Goal: Task Accomplishment & Management: Use online tool/utility

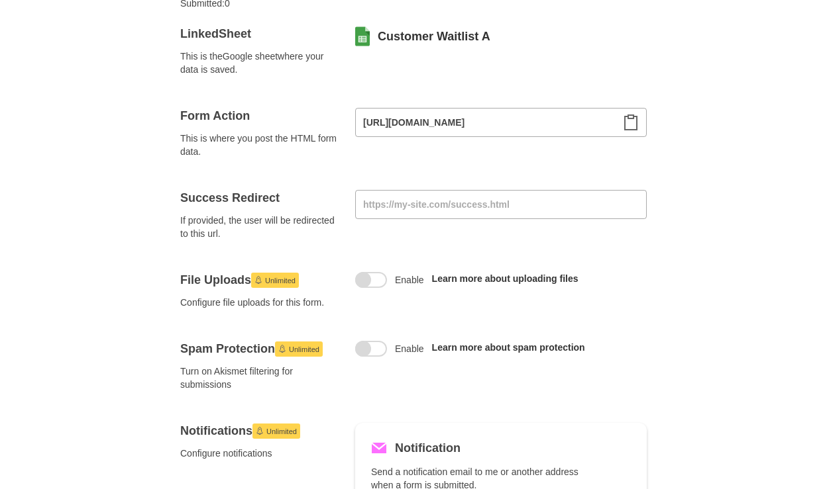
scroll to position [146, 0]
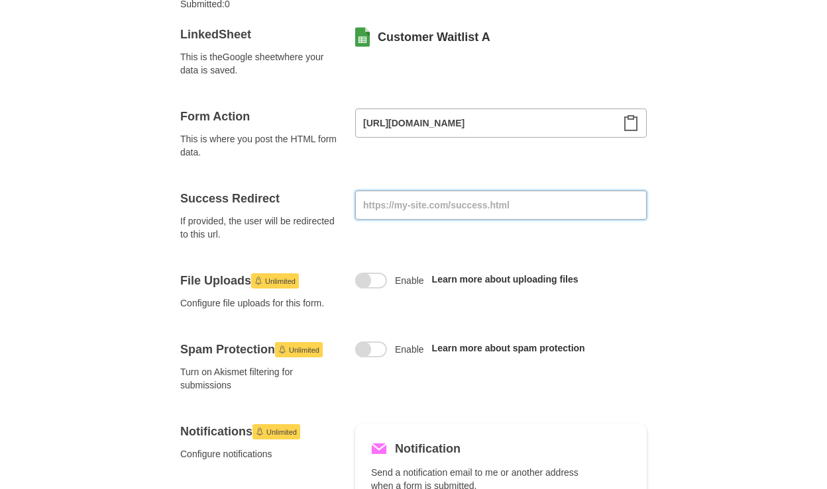
click at [484, 207] on input at bounding box center [500, 205] width 291 height 29
paste input "#success-message"
type input "#success-message"
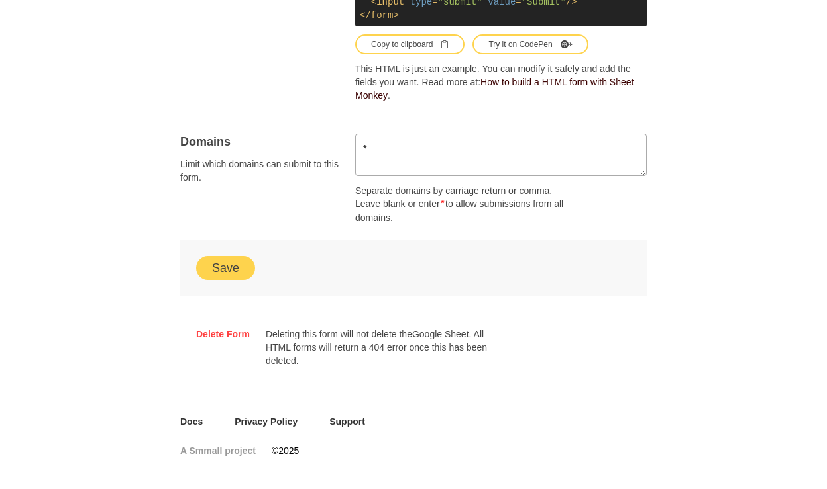
click at [234, 270] on button "Save" at bounding box center [225, 268] width 59 height 24
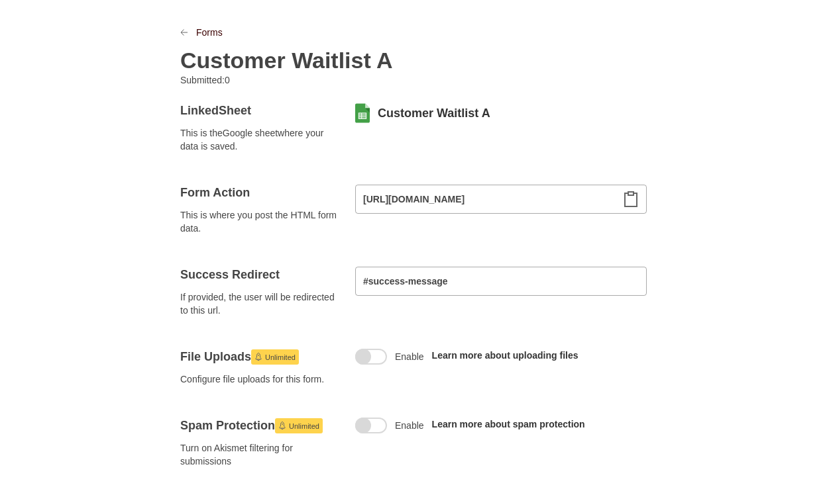
scroll to position [69, 0]
click at [630, 199] on icon "Clipboard" at bounding box center [631, 200] width 16 height 16
click at [430, 289] on input "#success-message" at bounding box center [500, 282] width 291 height 29
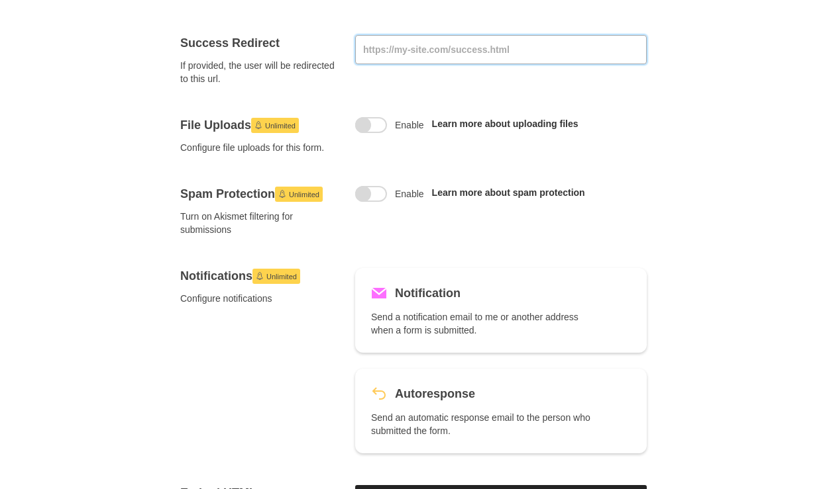
scroll to position [849, 0]
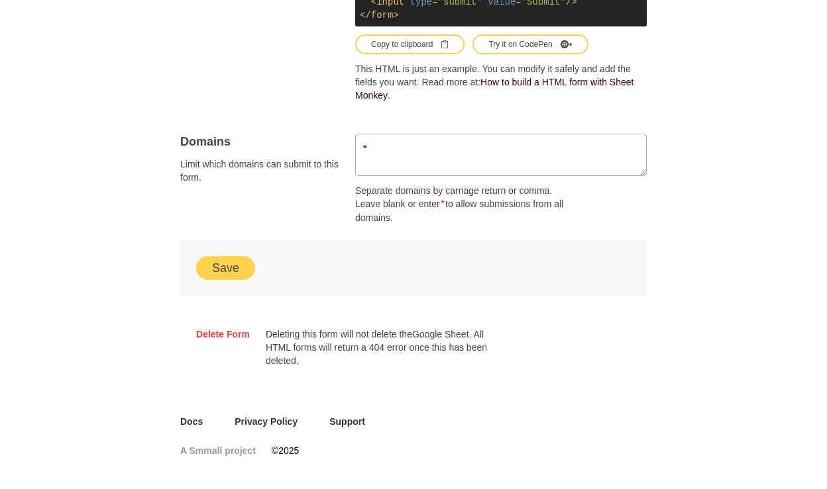
click at [234, 268] on button "Save" at bounding box center [225, 268] width 59 height 24
